Goal: Download file/media

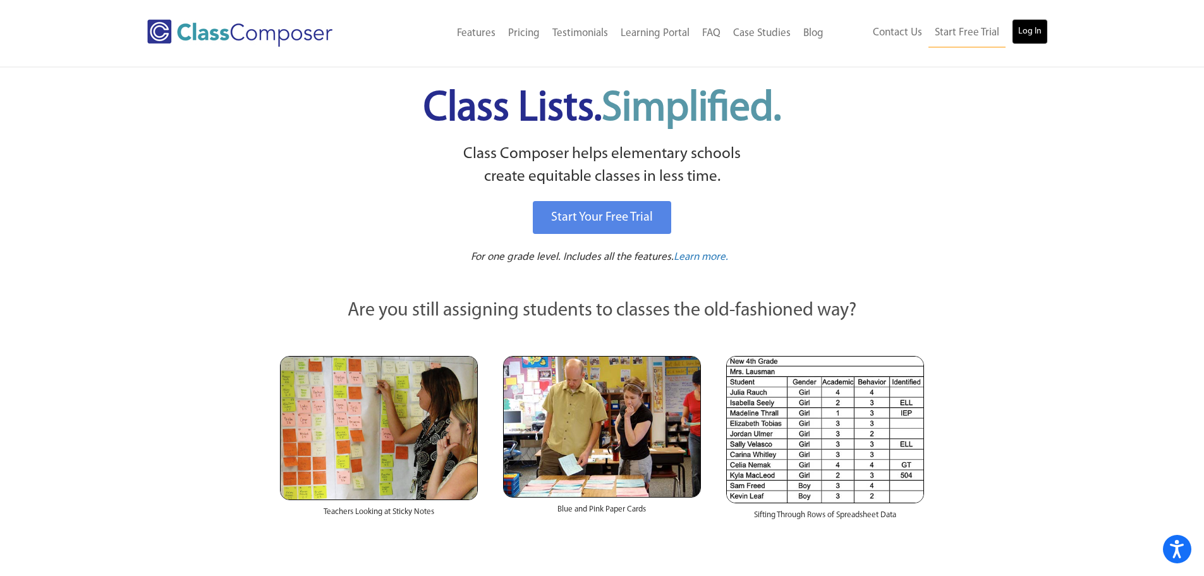
click at [1032, 37] on link "Log In" at bounding box center [1030, 31] width 36 height 25
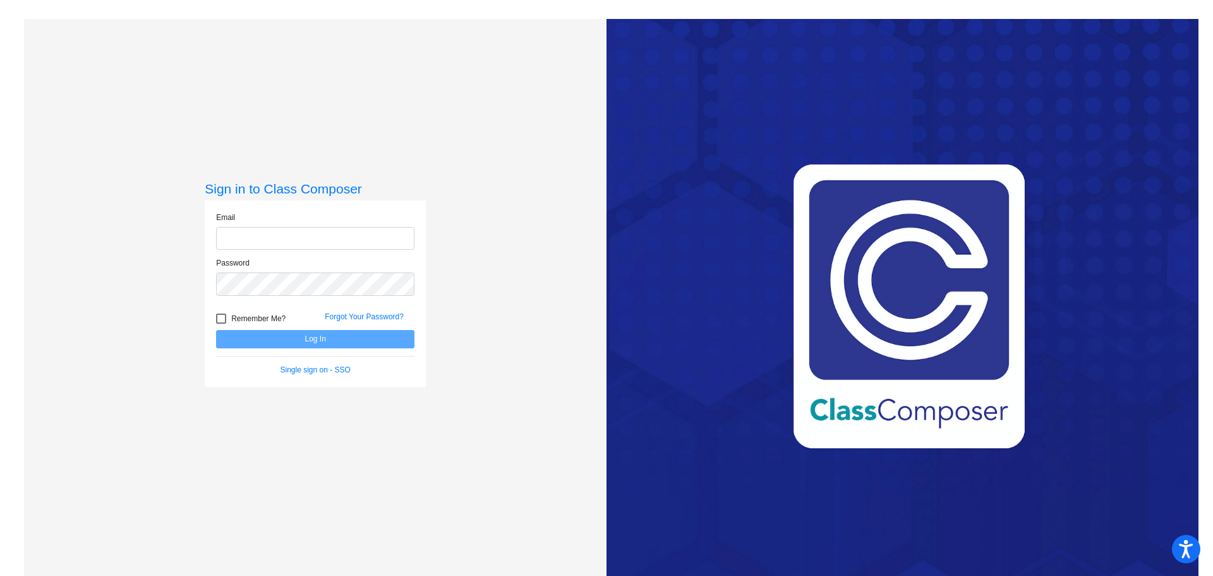
type input "skalso@cvs.k12.mi.us"
click at [356, 334] on button "Log In" at bounding box center [315, 339] width 198 height 18
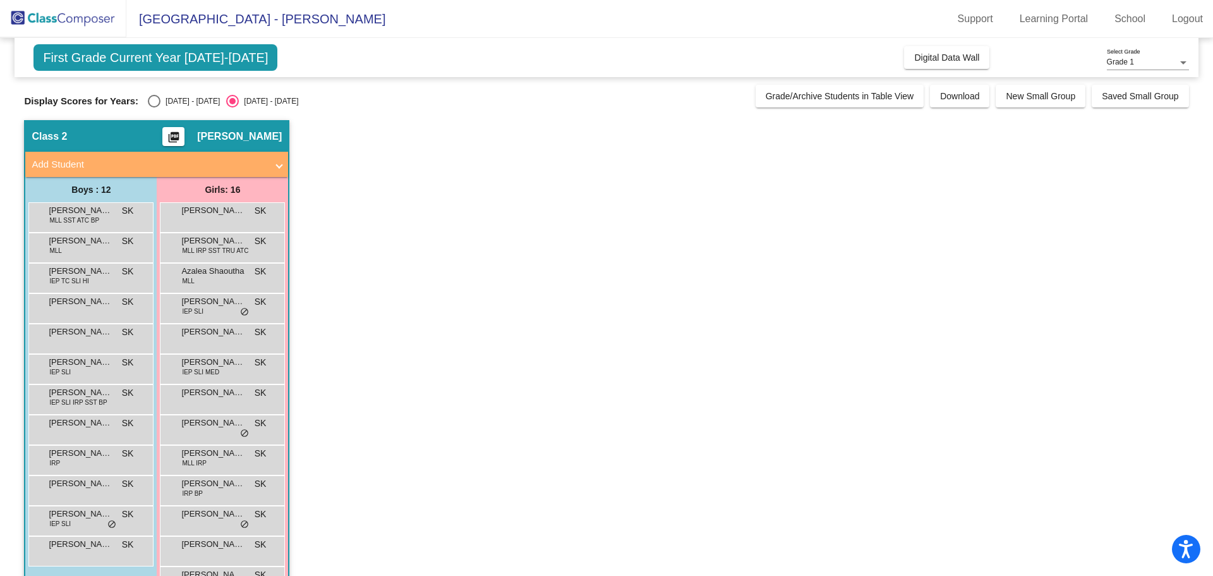
click at [155, 102] on div "Select an option" at bounding box center [154, 101] width 13 height 13
click at [154, 107] on input "2024 - 2025" at bounding box center [154, 107] width 1 height 1
radio input "true"
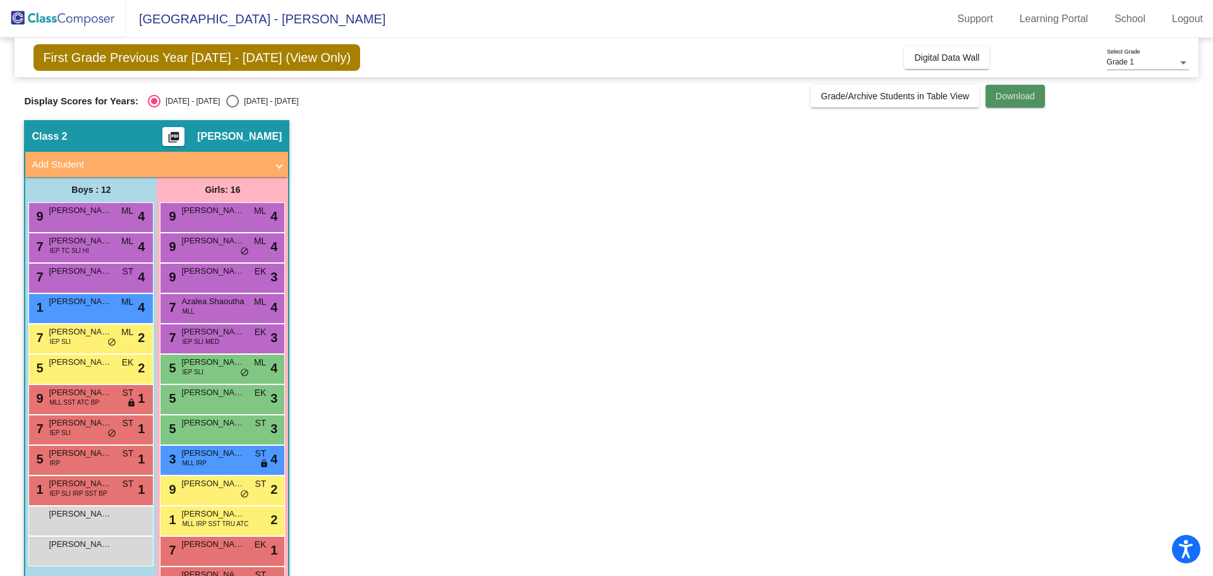
click at [1010, 97] on span "Download" at bounding box center [1015, 96] width 39 height 10
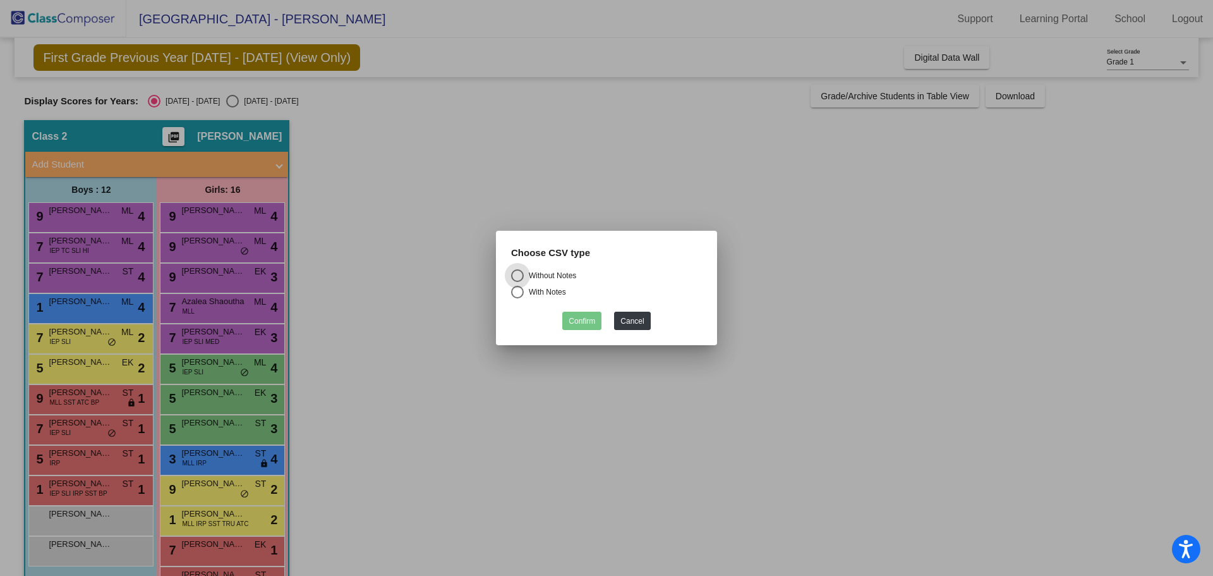
click at [519, 293] on div "Select an option" at bounding box center [517, 292] width 13 height 13
click at [518, 298] on input "With Notes" at bounding box center [517, 298] width 1 height 1
radio input "true"
click at [586, 320] on button "Confirm" at bounding box center [581, 321] width 39 height 18
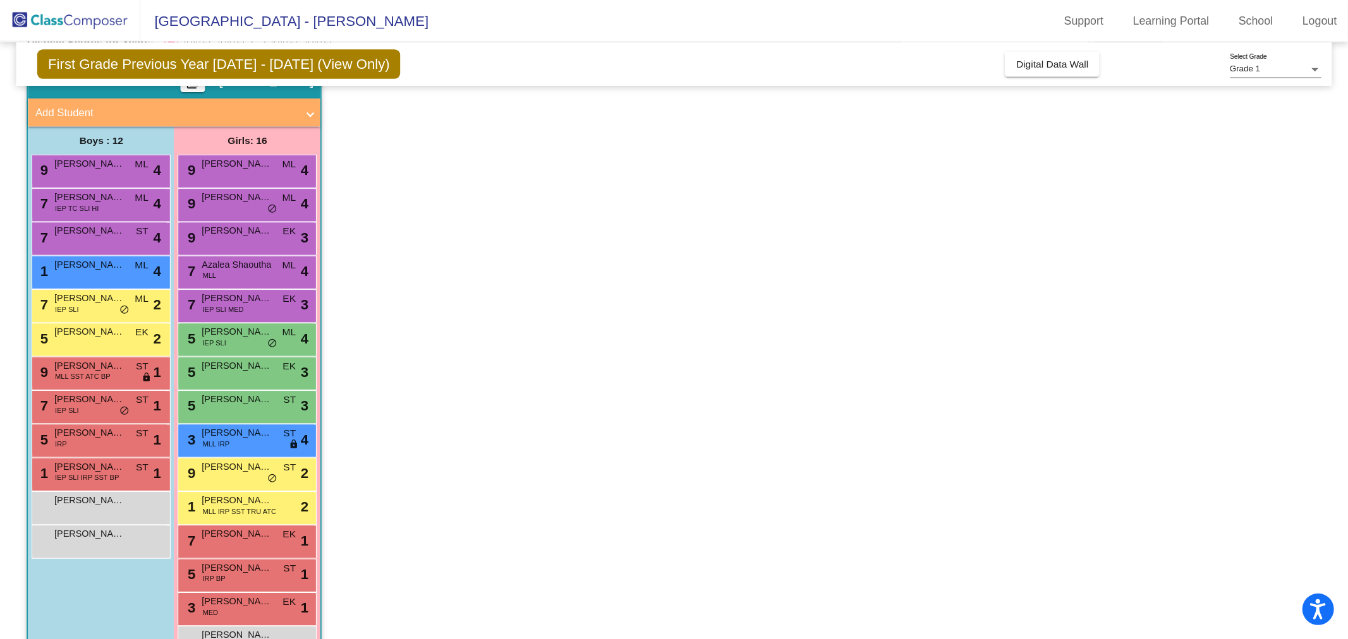
scroll to position [63, 0]
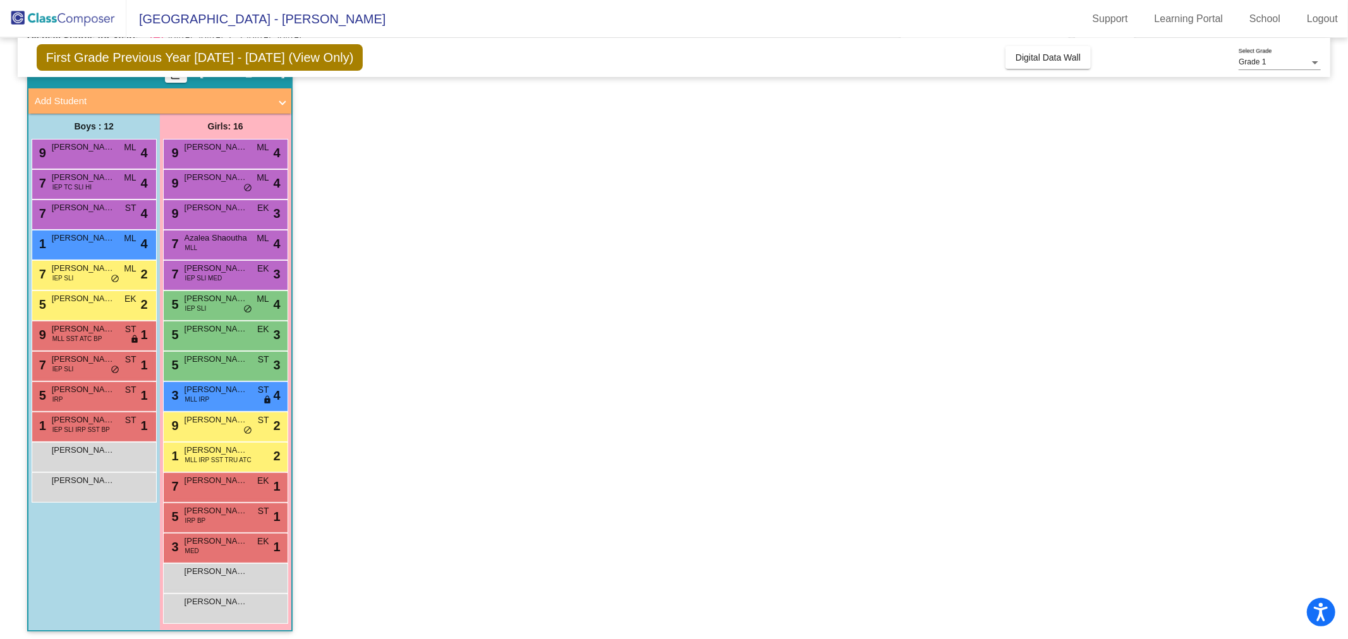
drag, startPoint x: 1127, startPoint y: 3, endPoint x: 861, endPoint y: 318, distance: 412.5
click at [861, 318] on app-classroom "Class 2 picture_as_pdf Stacy Kalso Add Student First Name Last Name Student Id …" at bounding box center [674, 351] width 1294 height 588
